Goal: Task Accomplishment & Management: Use online tool/utility

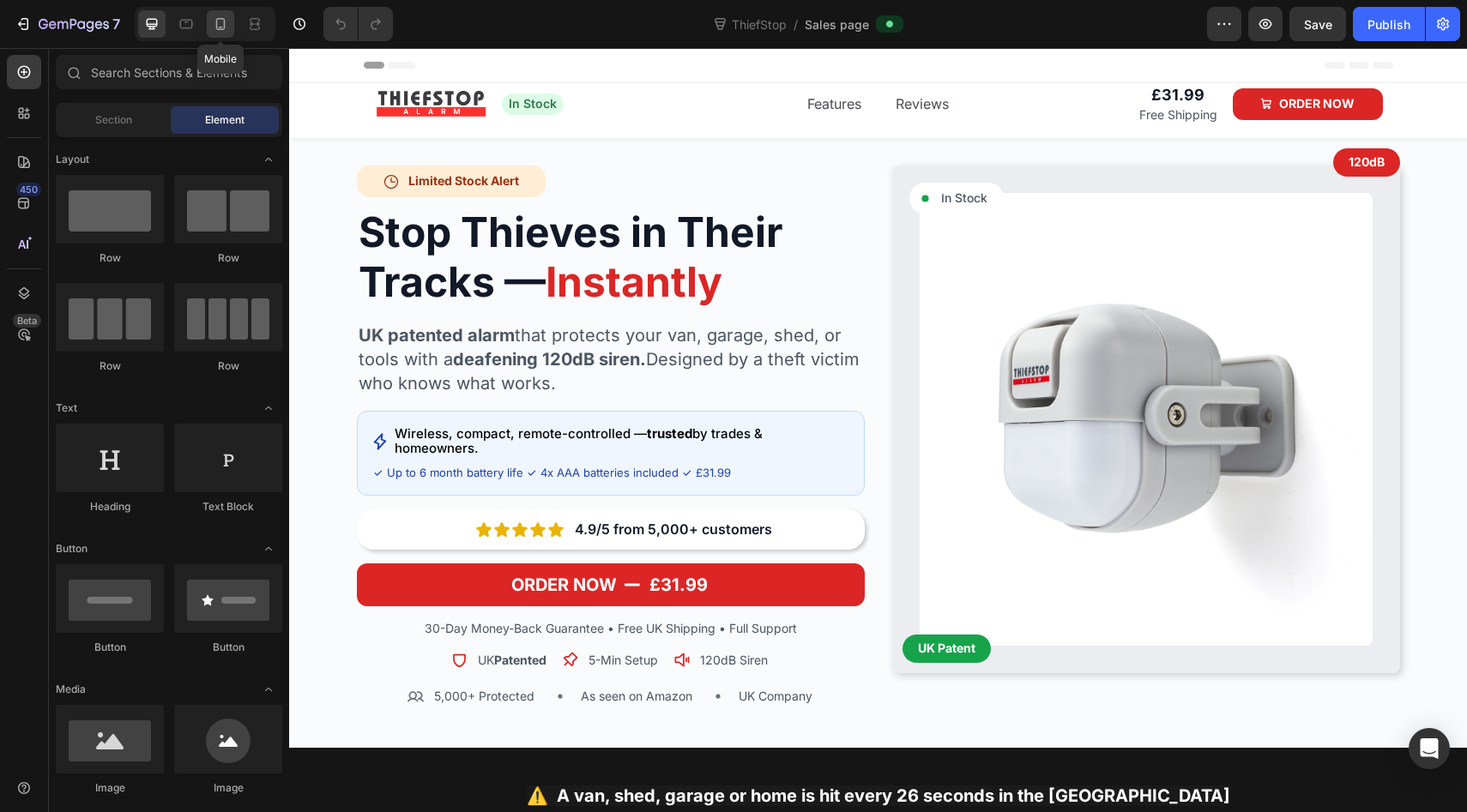
click at [218, 24] on icon at bounding box center [220, 24] width 17 height 17
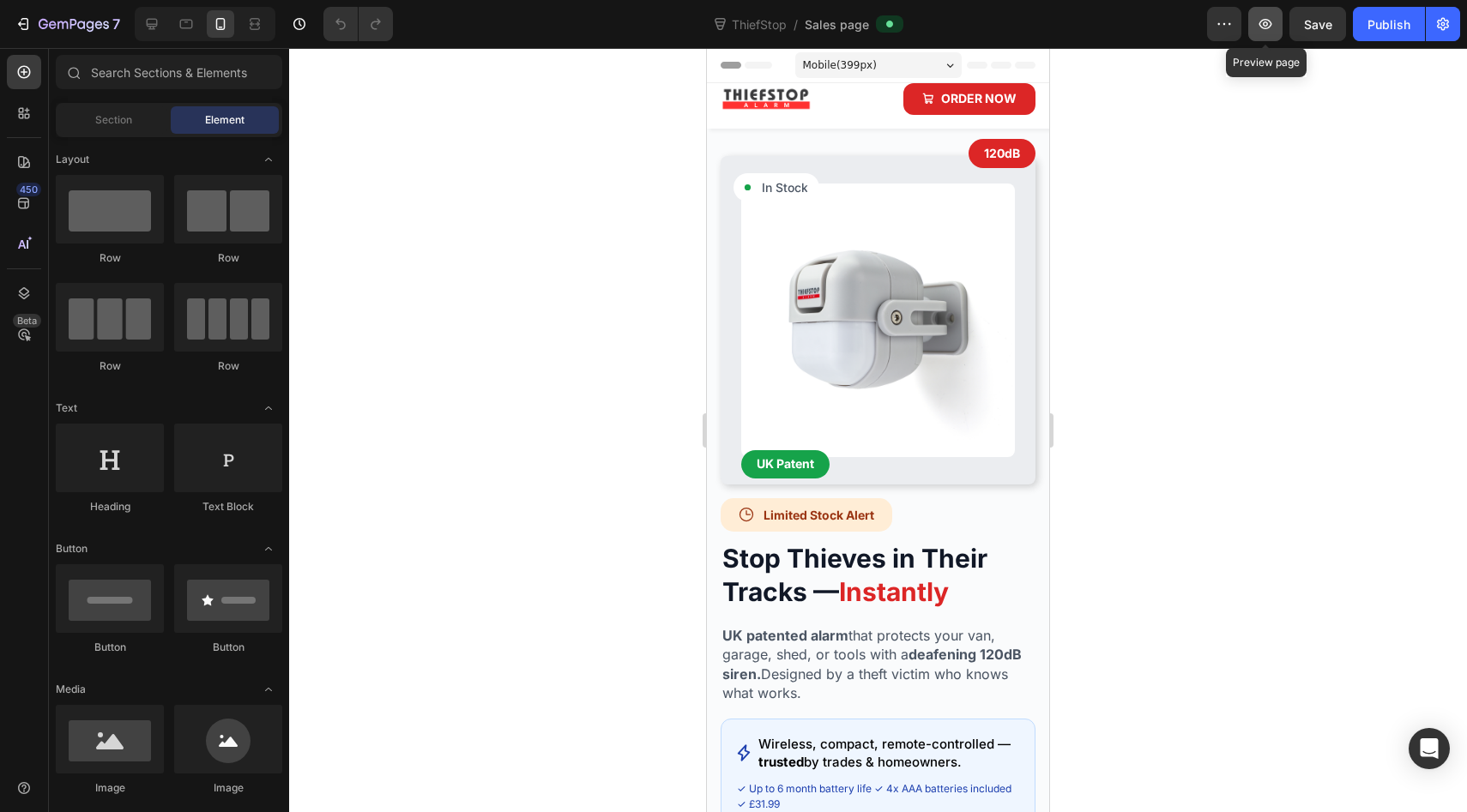
click at [1267, 33] on button "button" at bounding box center [1266, 24] width 34 height 34
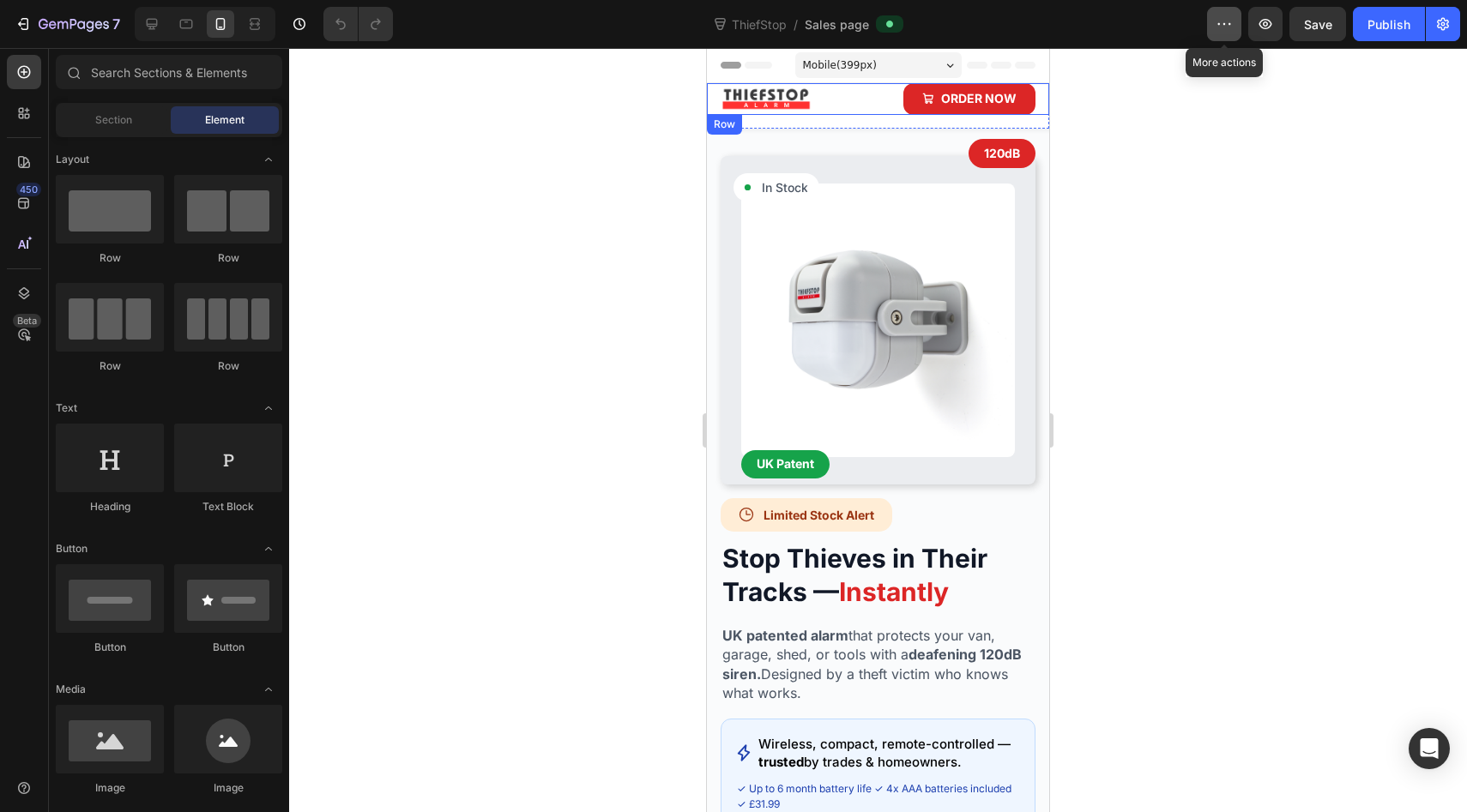
click at [1210, 25] on button "button" at bounding box center [1225, 24] width 34 height 34
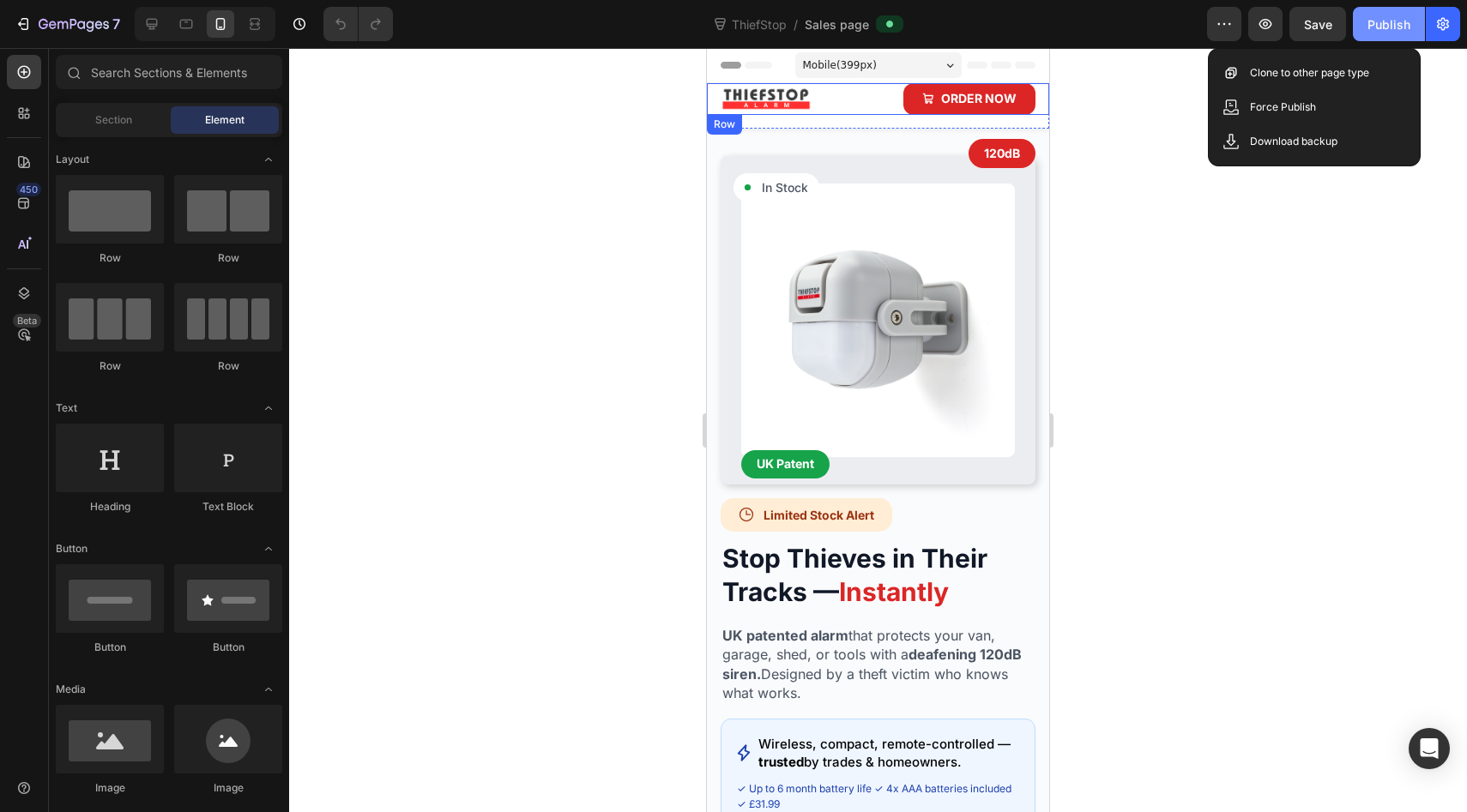
click at [1397, 29] on div "Publish" at bounding box center [1389, 24] width 43 height 18
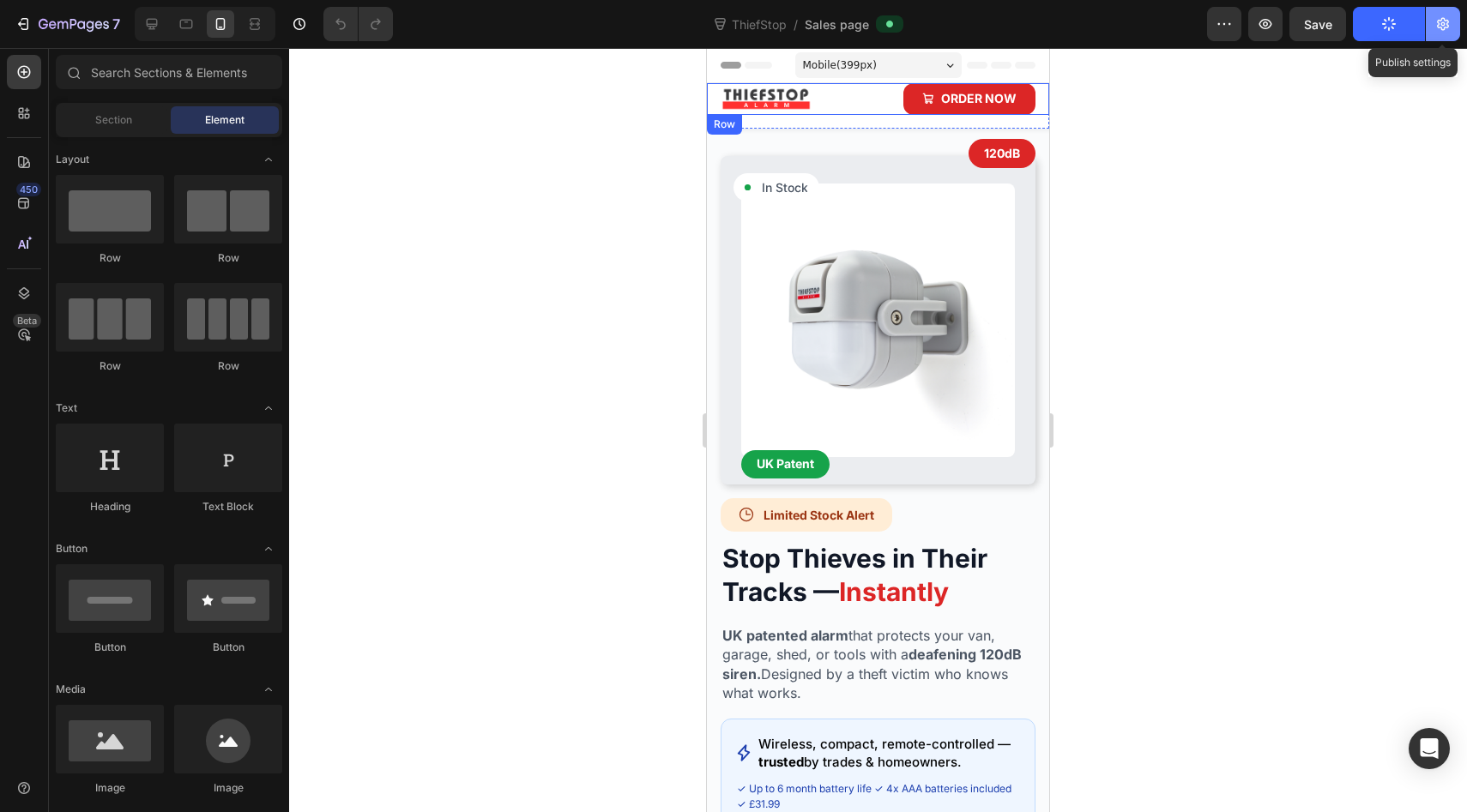
click at [1429, 33] on button "button" at bounding box center [1443, 24] width 34 height 34
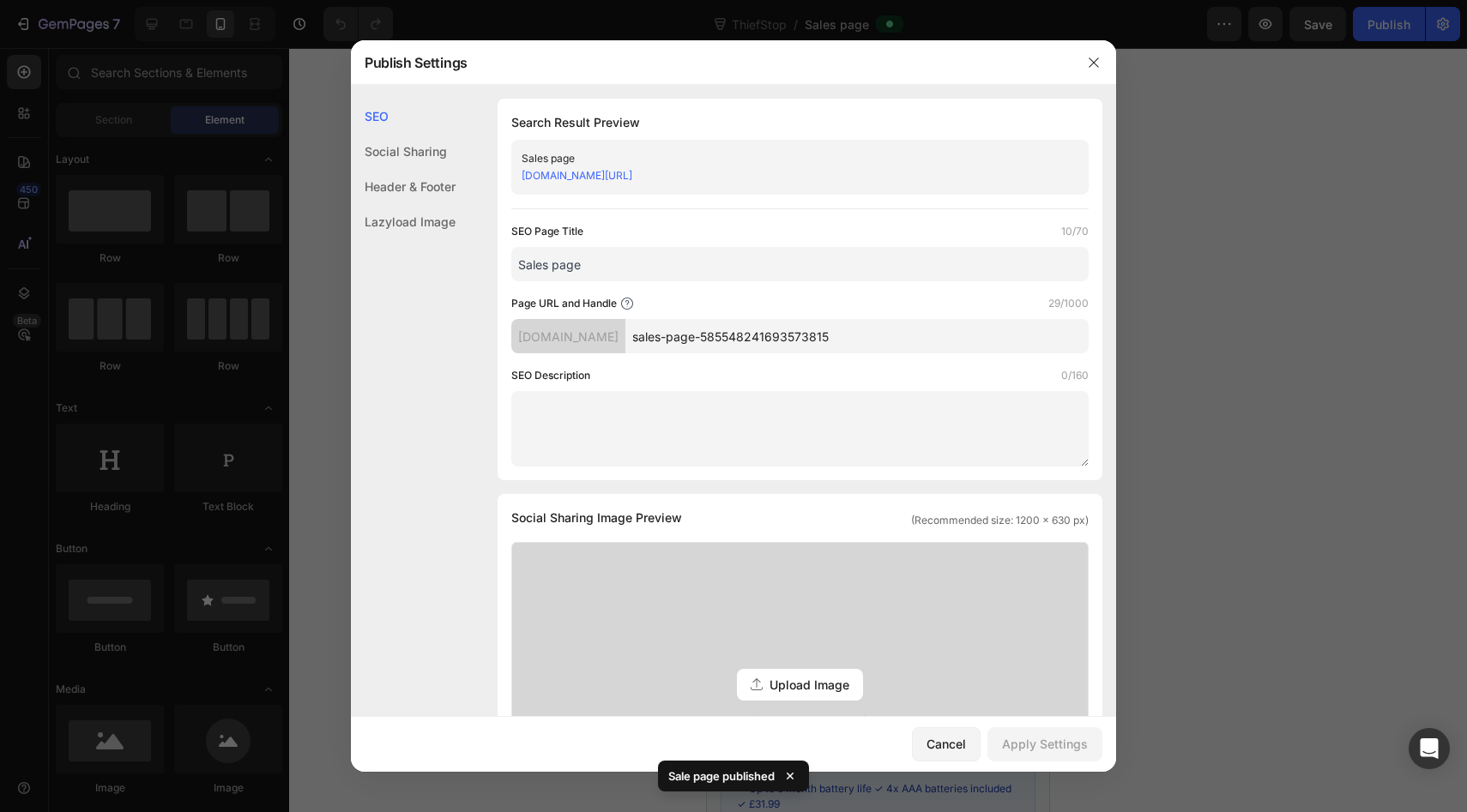
drag, startPoint x: 910, startPoint y: 178, endPoint x: 517, endPoint y: 178, distance: 393.0
click at [517, 178] on div "Sales page [DOMAIN_NAME][URL]" at bounding box center [799, 166] width 577 height 55
click at [398, 211] on div "Lazyload Image" at bounding box center [403, 221] width 104 height 35
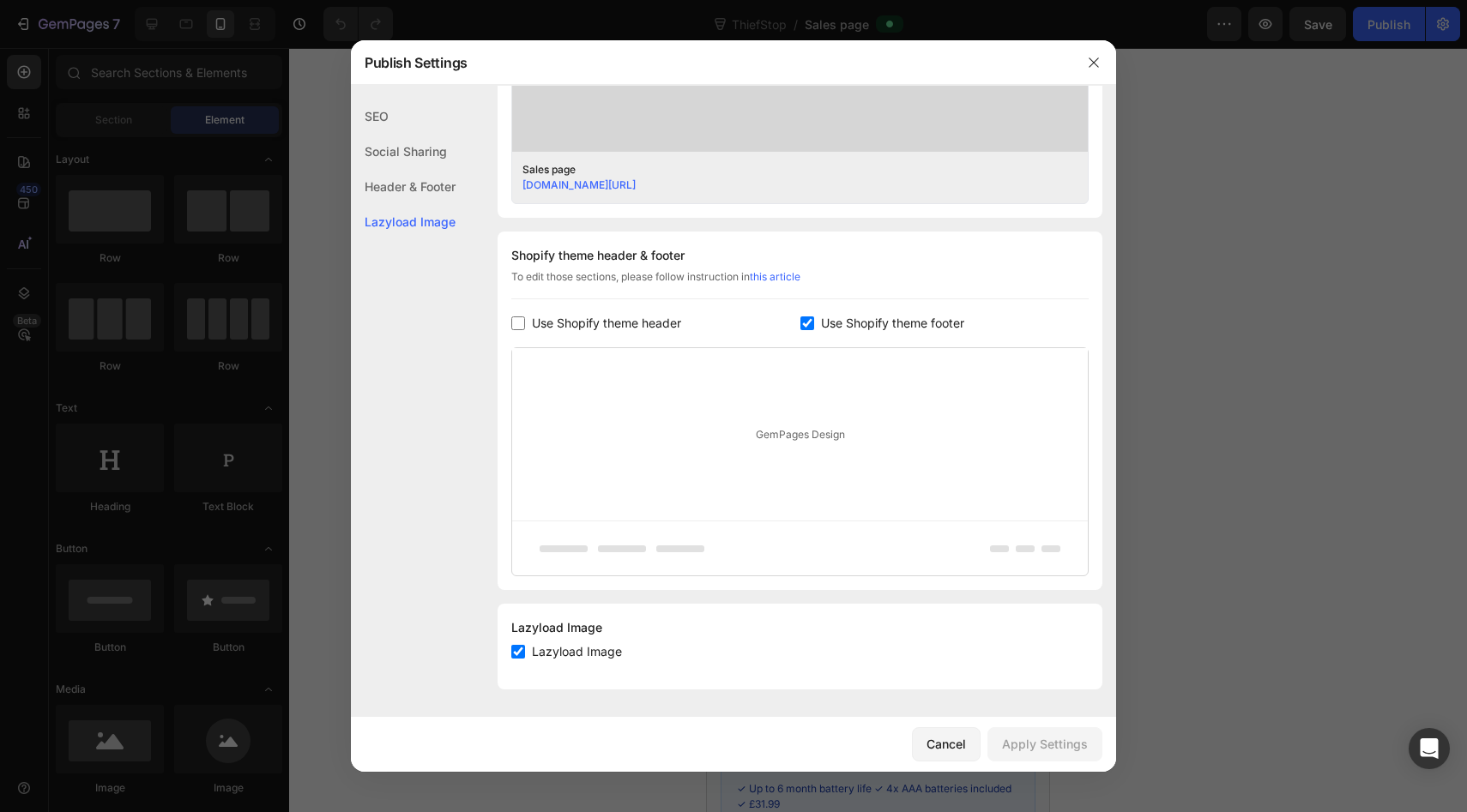
click at [402, 125] on div "SEO" at bounding box center [403, 116] width 104 height 35
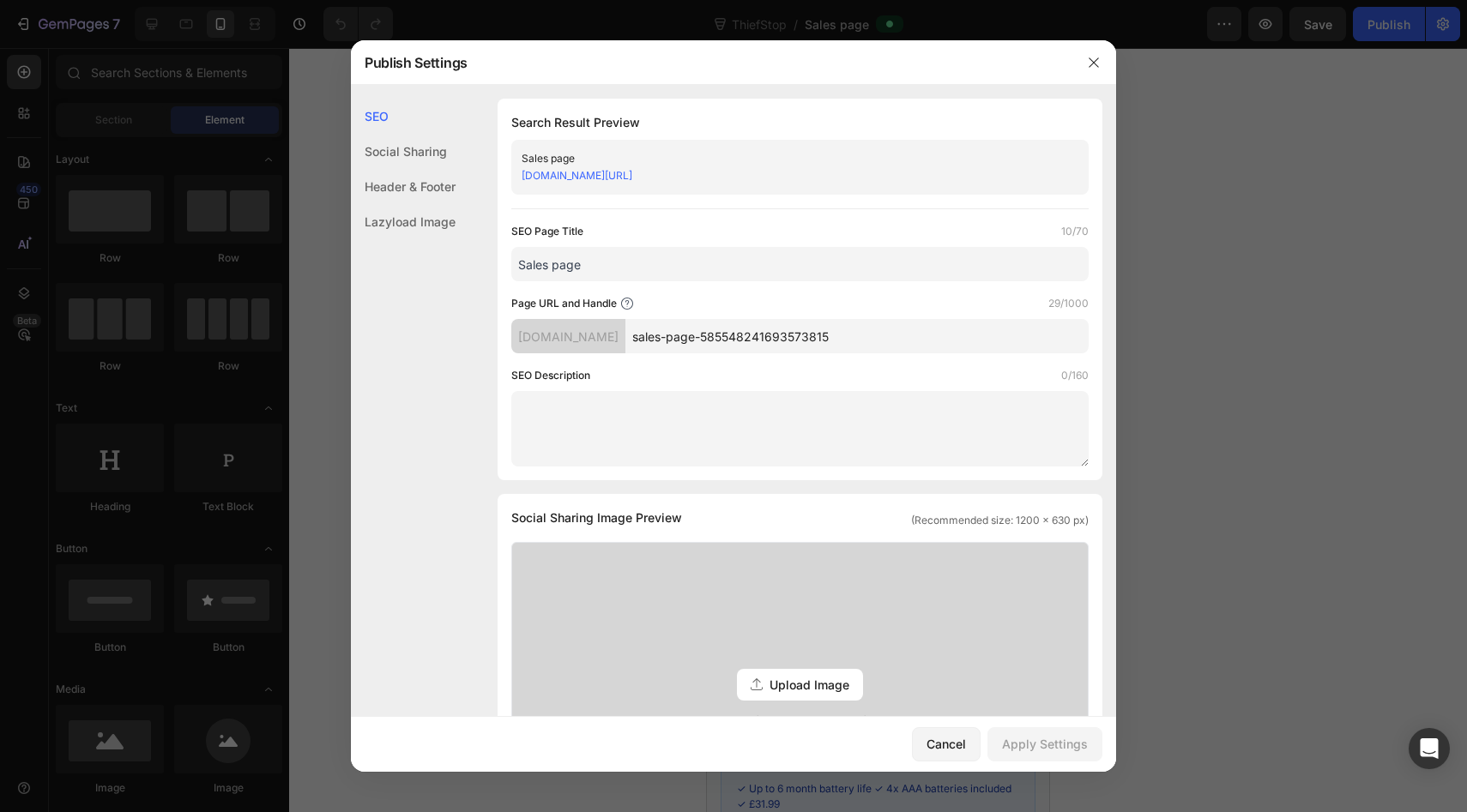
drag, startPoint x: 653, startPoint y: 176, endPoint x: 489, endPoint y: 176, distance: 164.0
click at [489, 176] on div "SEO Search Result Preview Sales page [DOMAIN_NAME][URL] SEO Page Title 10/70 Sa…" at bounding box center [734, 737] width 766 height 1279
copy link "[DOMAIN_NAME][URL]"
click at [948, 743] on div "Cancel" at bounding box center [945, 743] width 39 height 18
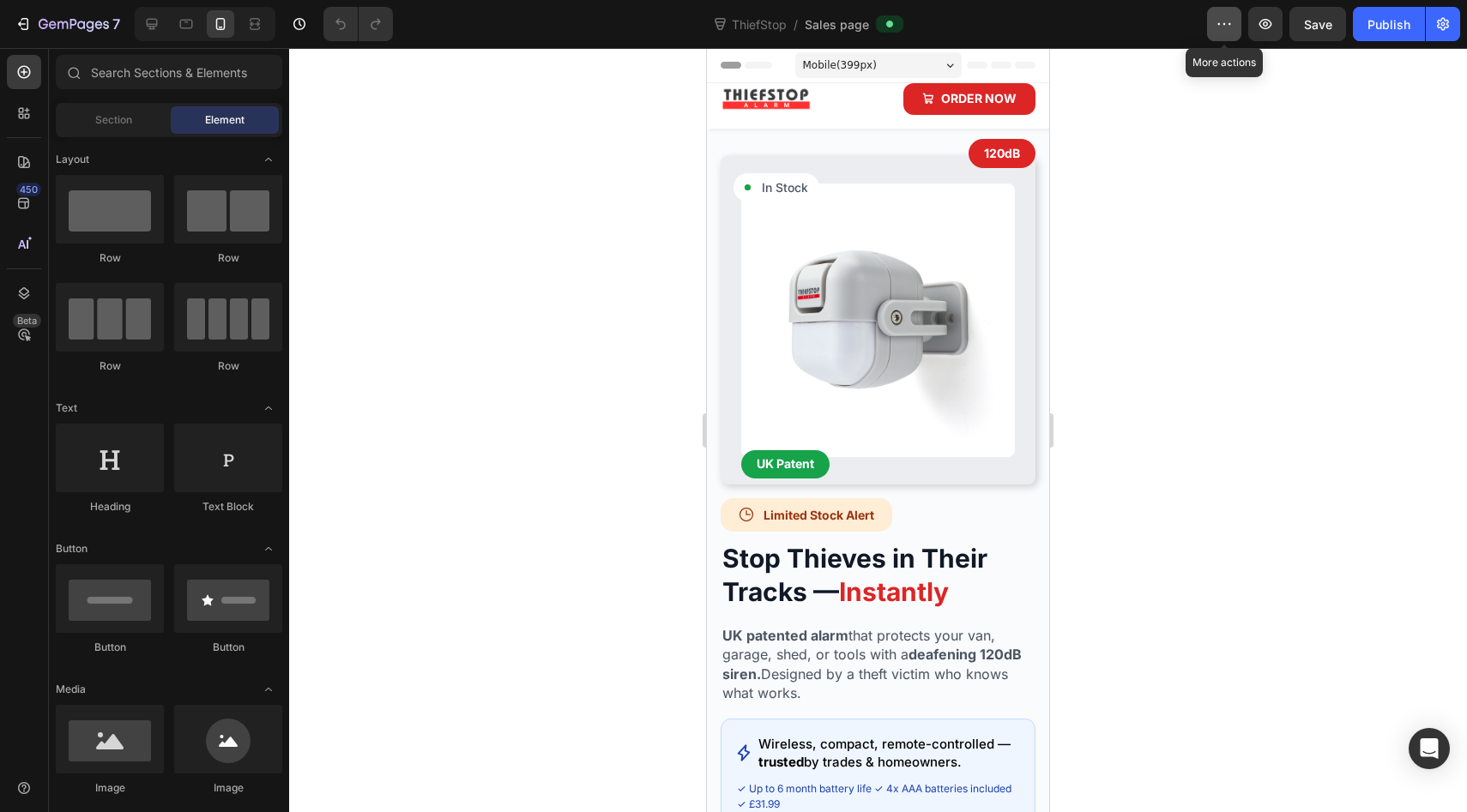
click at [1224, 28] on icon "button" at bounding box center [1224, 24] width 17 height 17
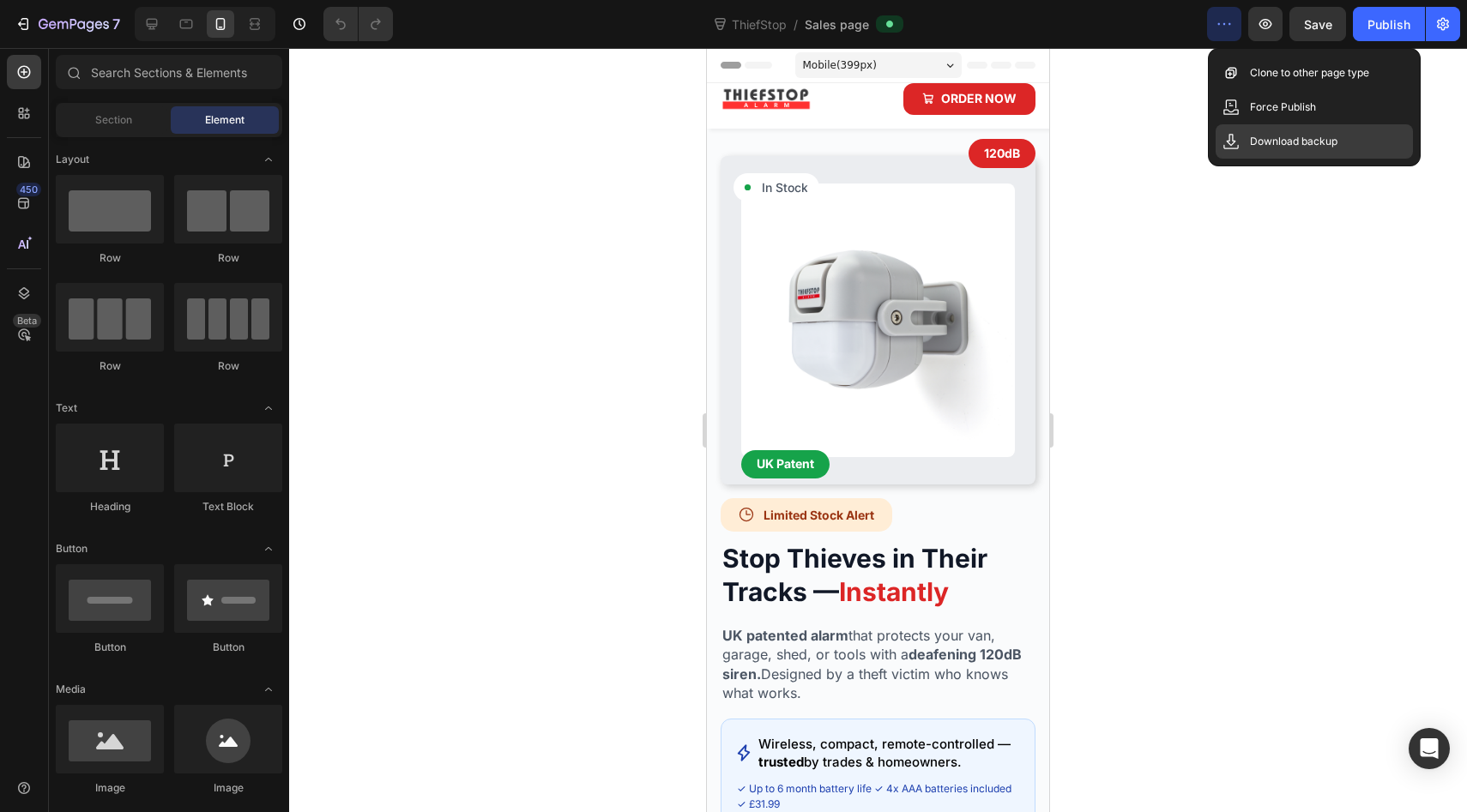
click at [1327, 134] on p "Download backup" at bounding box center [1293, 142] width 87 height 17
